Goal: Use online tool/utility: Utilize a website feature to perform a specific function

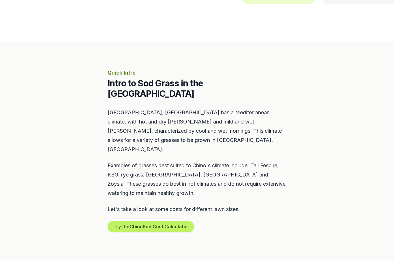
scroll to position [198, 0]
click at [165, 221] on button "Try the Chino Sod Cost Calculator" at bounding box center [151, 227] width 86 height 12
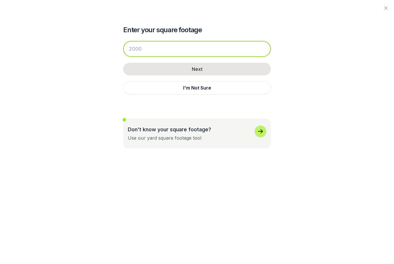
click at [155, 48] on input "number" at bounding box center [197, 49] width 148 height 16
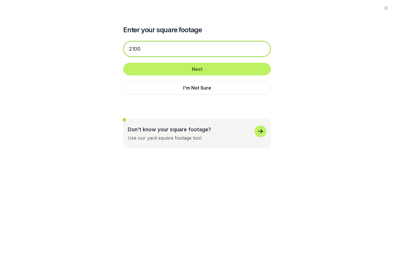
type input "2100"
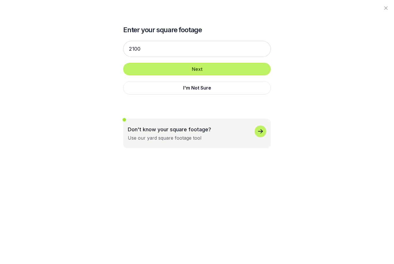
click at [201, 68] on button "Next" at bounding box center [197, 69] width 148 height 13
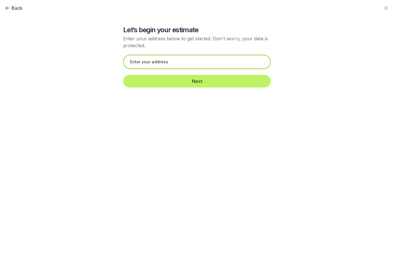
click at [150, 62] on input "text" at bounding box center [197, 62] width 148 height 14
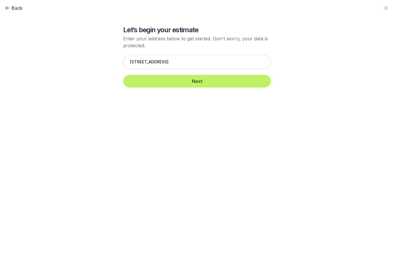
click at [205, 79] on button "Next" at bounding box center [197, 81] width 148 height 13
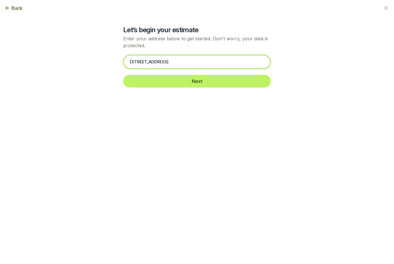
click at [164, 60] on input "11767 Bentley Place" at bounding box center [197, 62] width 148 height 14
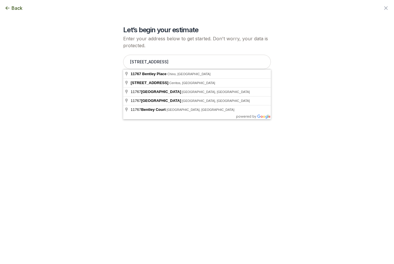
type input "11767 Bentley Place, Chino, CA"
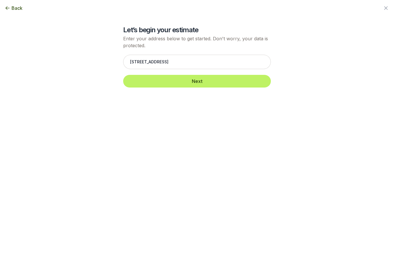
click at [198, 78] on button "Next" at bounding box center [197, 81] width 148 height 13
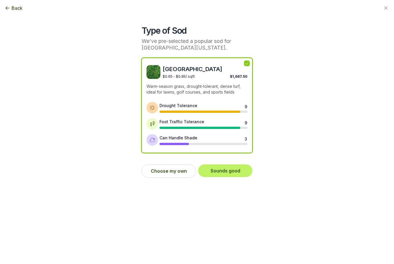
click at [169, 171] on button "Choose my own" at bounding box center [169, 171] width 54 height 13
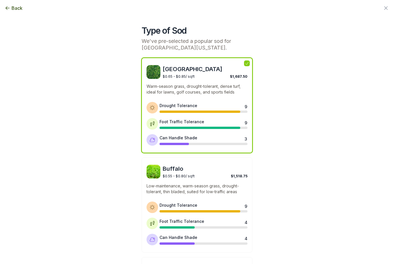
scroll to position [0, 0]
click at [13, 9] on span "Back" at bounding box center [17, 8] width 11 height 7
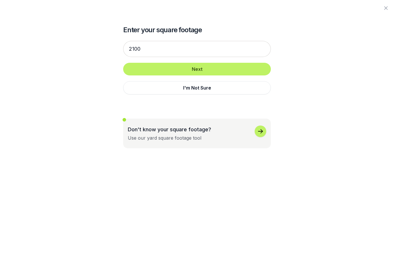
click at [203, 67] on button "Next" at bounding box center [197, 69] width 148 height 13
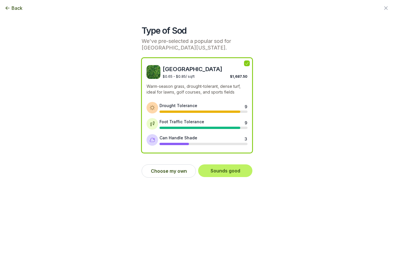
scroll to position [190, 0]
click at [13, 7] on span "Back" at bounding box center [17, 8] width 11 height 7
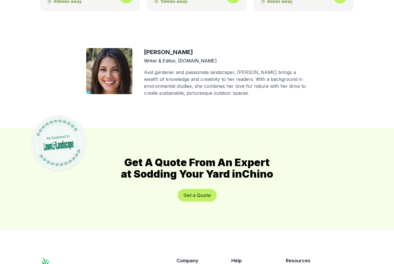
scroll to position [3032, 0]
